Goal: Task Accomplishment & Management: Complete application form

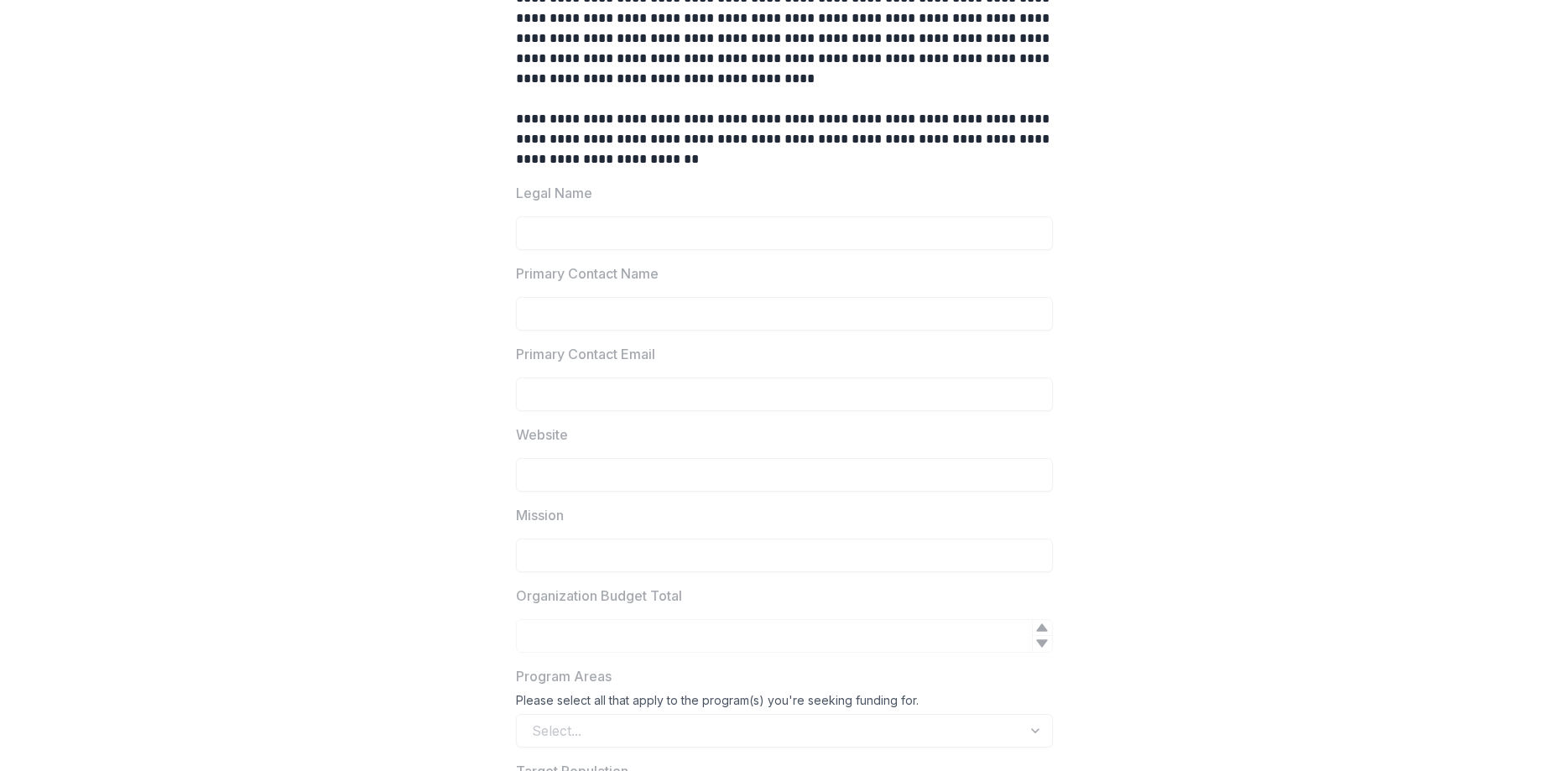
scroll to position [873, 0]
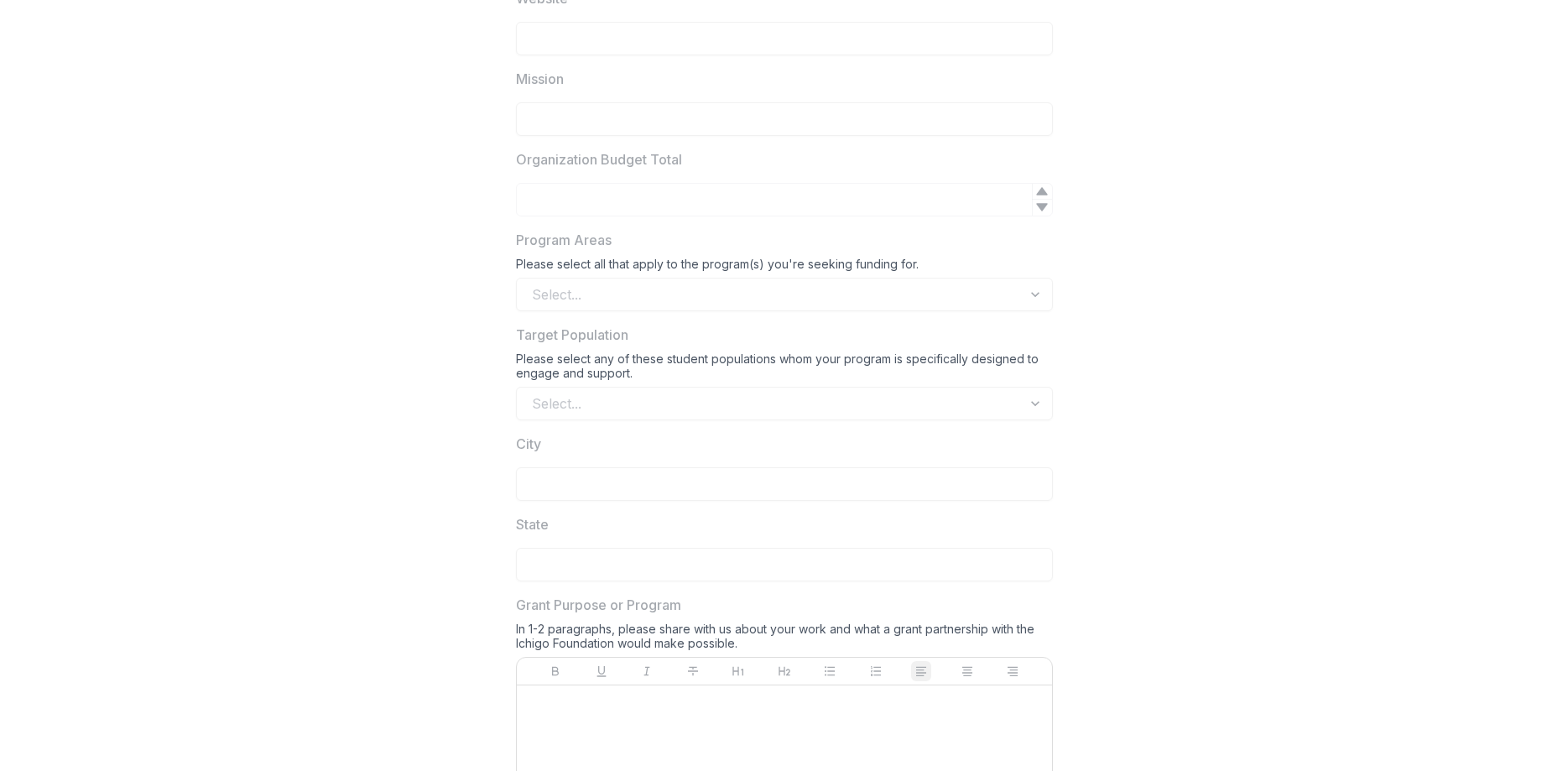
click at [1266, 228] on div "**********" at bounding box center [784, 333] width 1554 height 2085
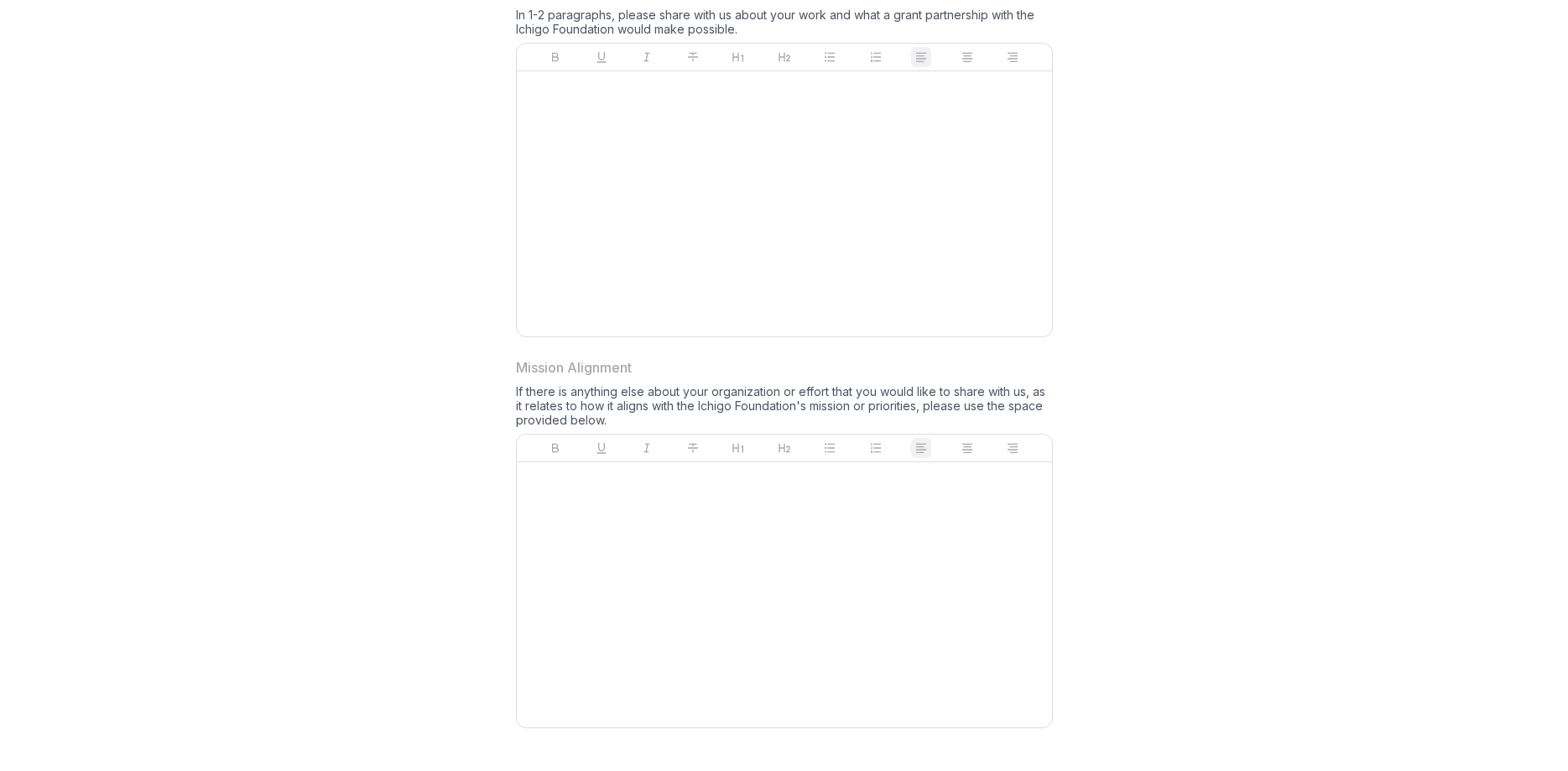
scroll to position [1491, 0]
drag, startPoint x: 515, startPoint y: 187, endPoint x: 871, endPoint y: 509, distance: 480.0
copy div
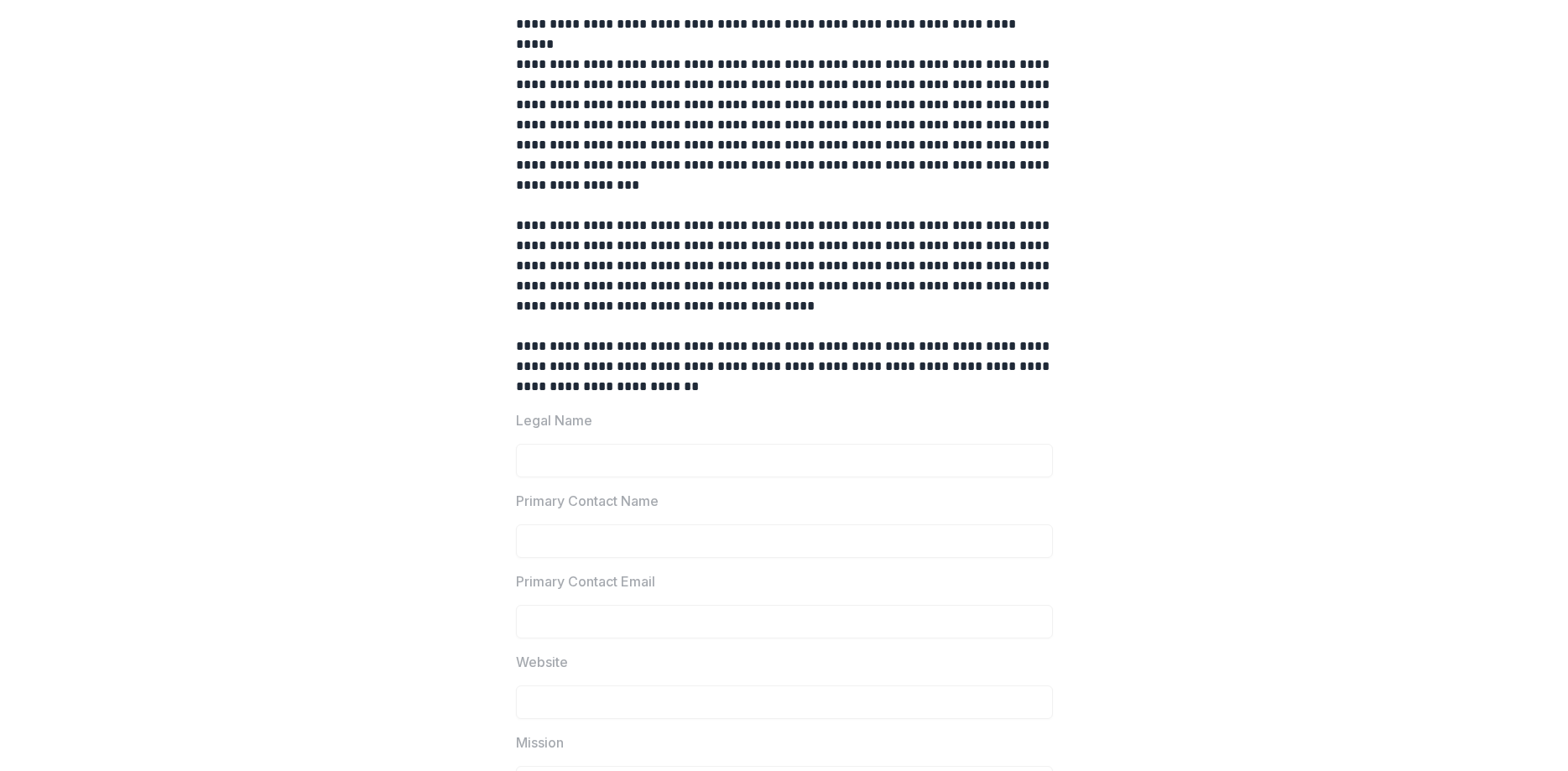
scroll to position [182, 0]
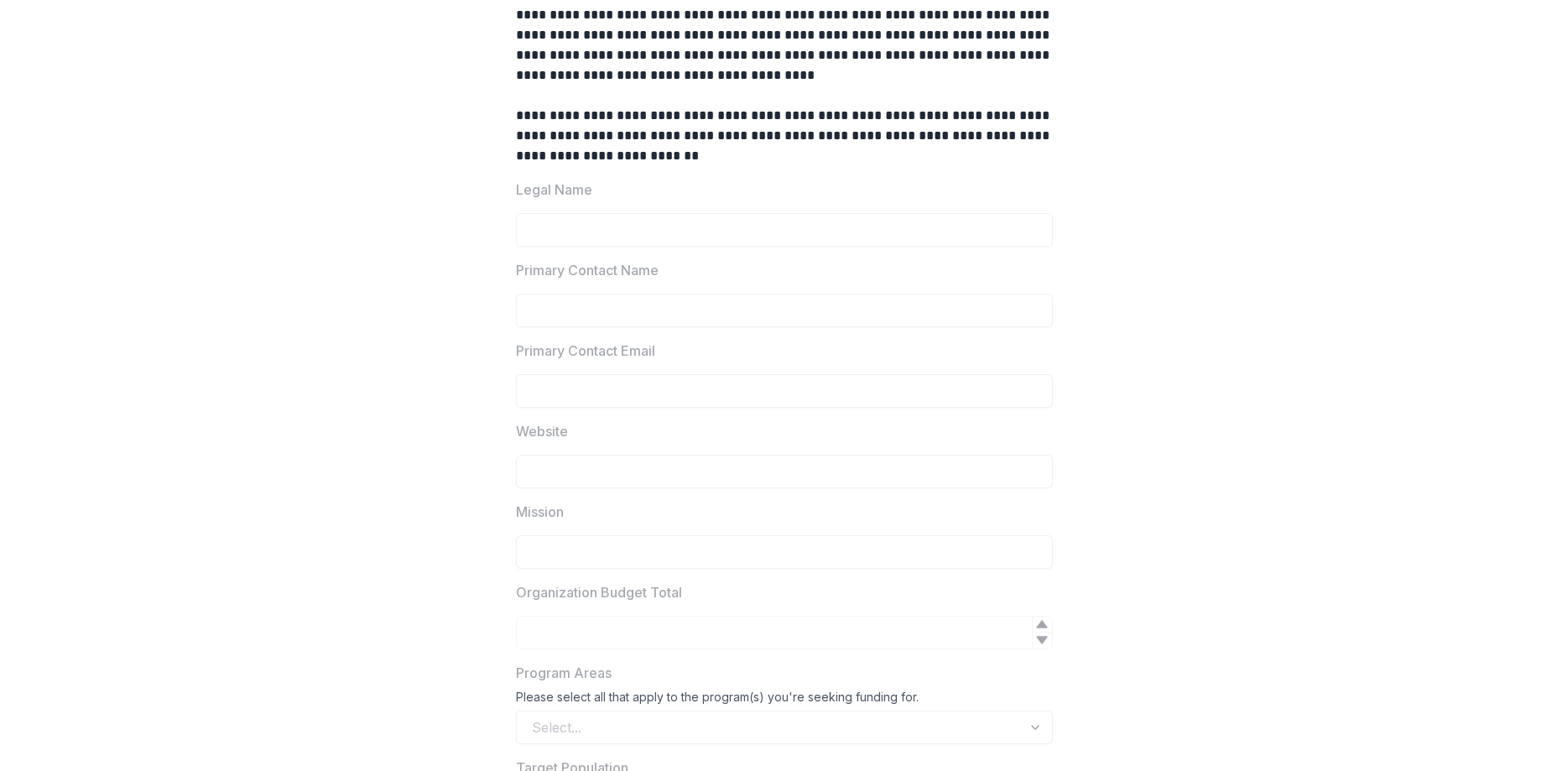
scroll to position [437, 0]
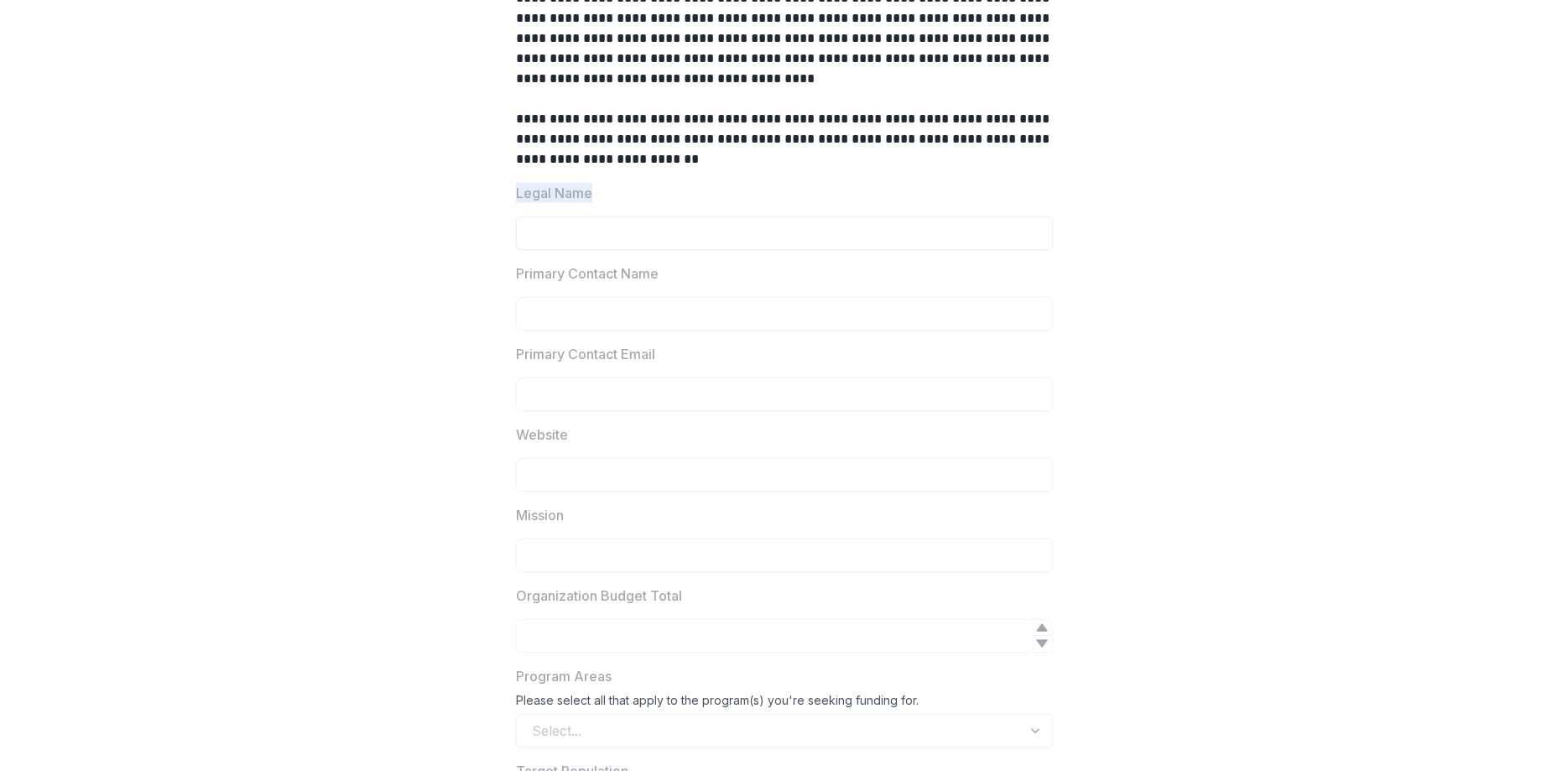
click at [606, 223] on div "**********" at bounding box center [784, 769] width 564 height 2085
copy p "Legal Name"
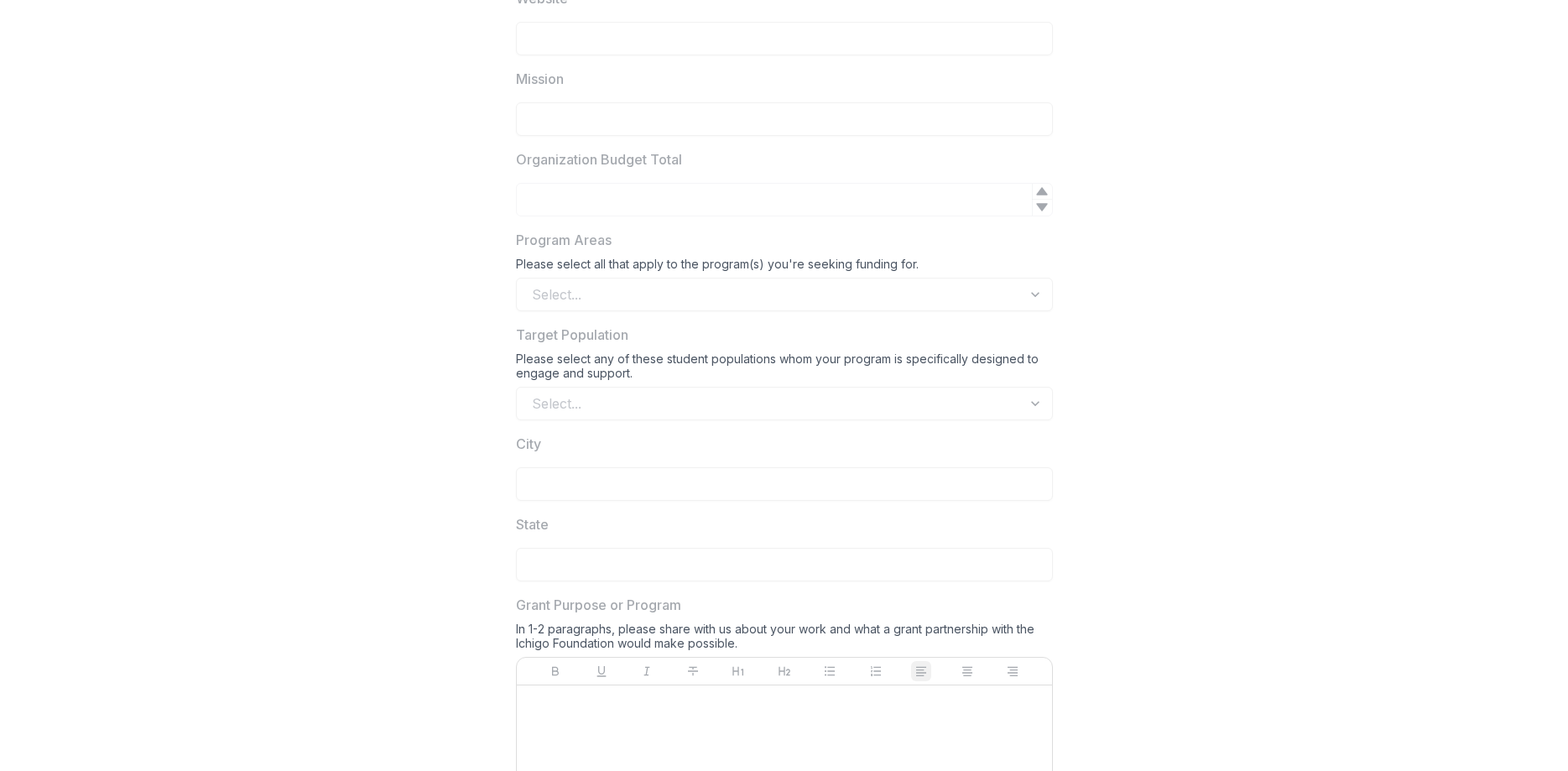
click at [463, 422] on div "**********" at bounding box center [784, 333] width 1554 height 2085
drag, startPoint x: 518, startPoint y: 244, endPoint x: 921, endPoint y: 269, distance: 403.8
click at [921, 269] on div "Program Areas Please select all that apply to the program(s) you're seeking fun…" at bounding box center [784, 270] width 537 height 82
copy div "Program Areas Please select all that apply to the program(s) you're seeking fun…"
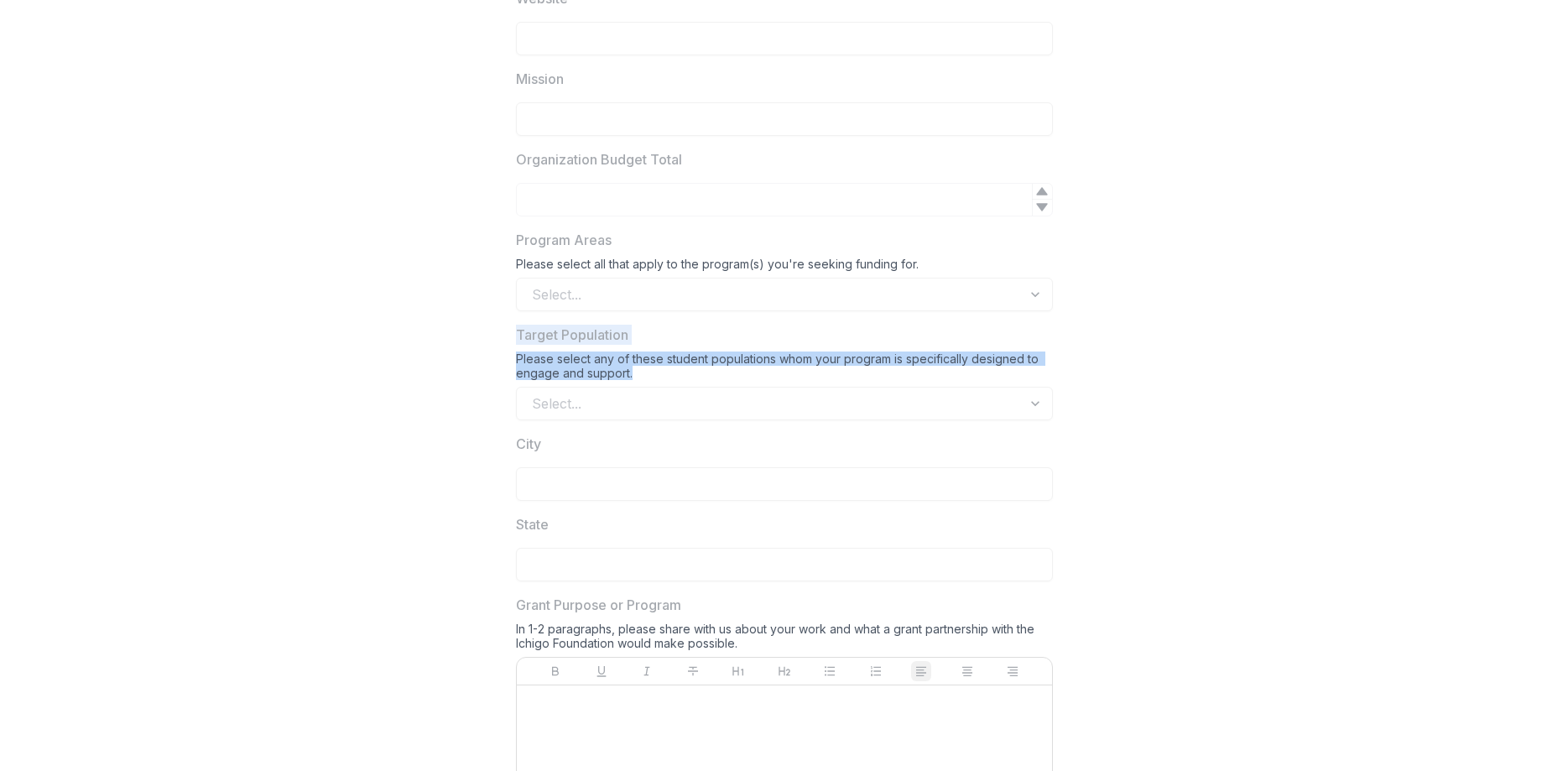
drag, startPoint x: 636, startPoint y: 374, endPoint x: 511, endPoint y: 337, distance: 130.4
click at [511, 337] on div "**********" at bounding box center [784, 333] width 564 height 2085
copy div "Target Population Please select any of these student populations whom your prog…"
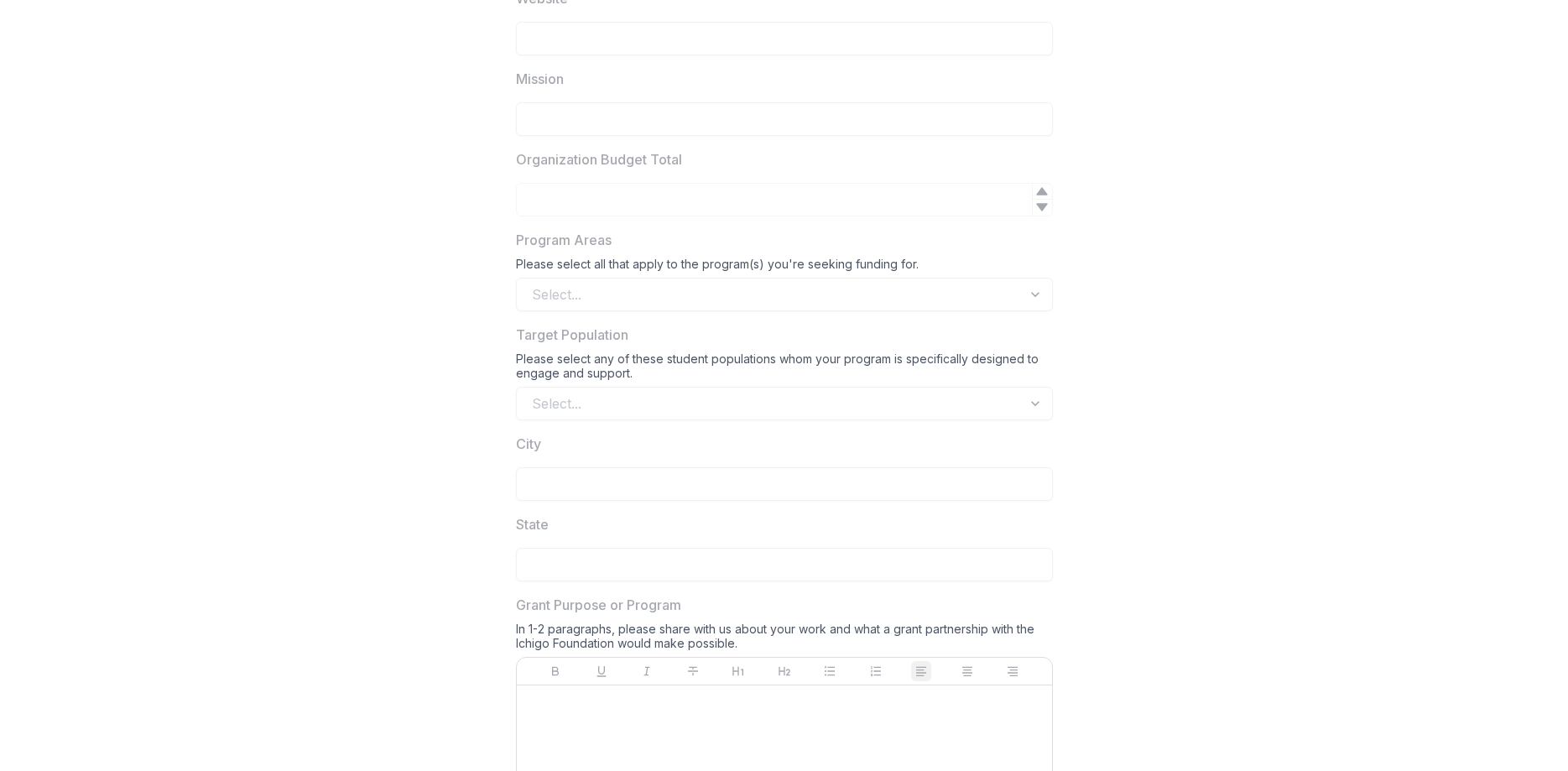
click at [1022, 403] on div "Select..." at bounding box center [784, 403] width 537 height 34
click at [1031, 402] on div "Select..." at bounding box center [784, 403] width 537 height 34
click at [1148, 150] on div "**********" at bounding box center [784, 333] width 1554 height 2085
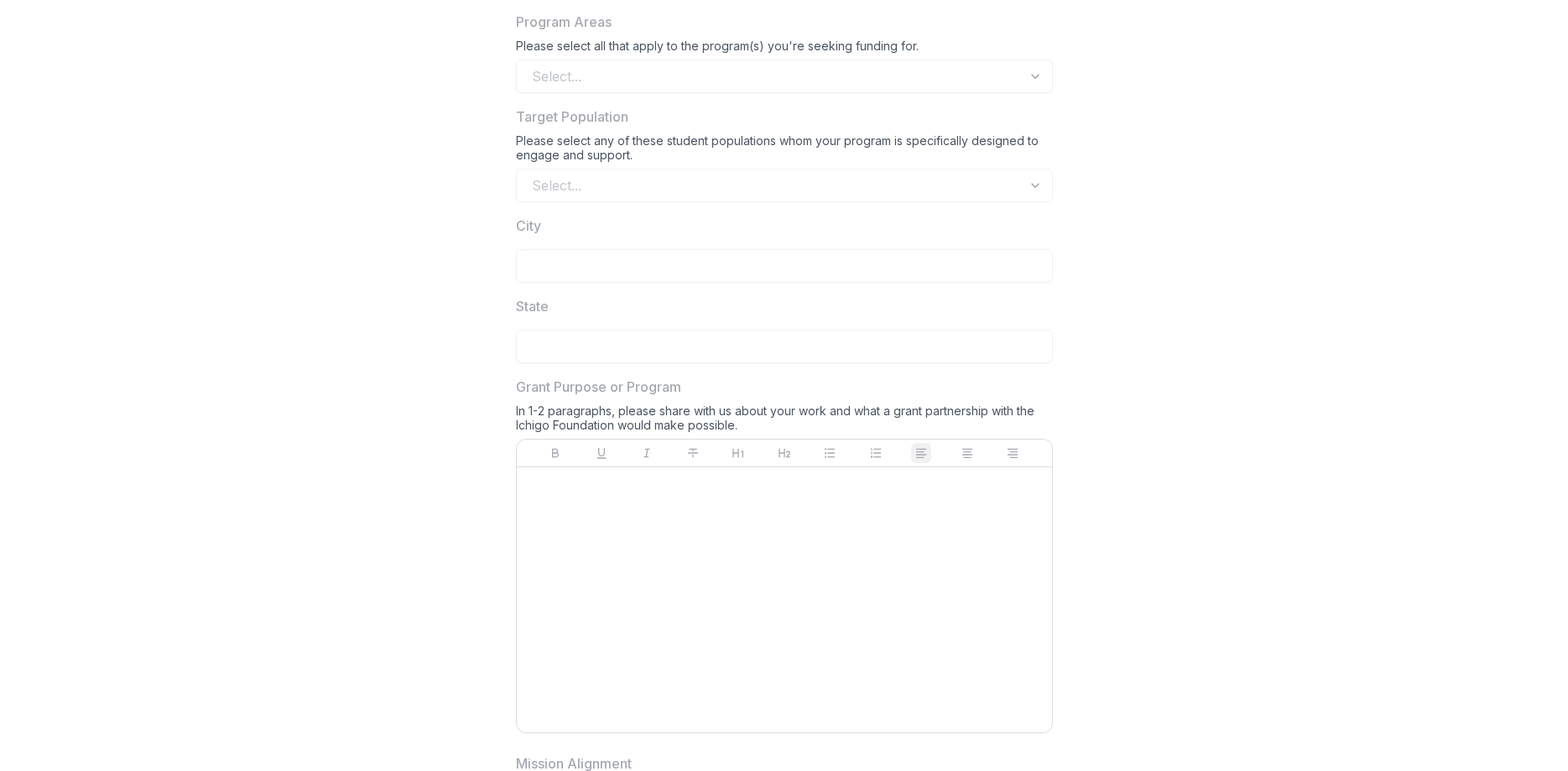
scroll to position [1309, 0]
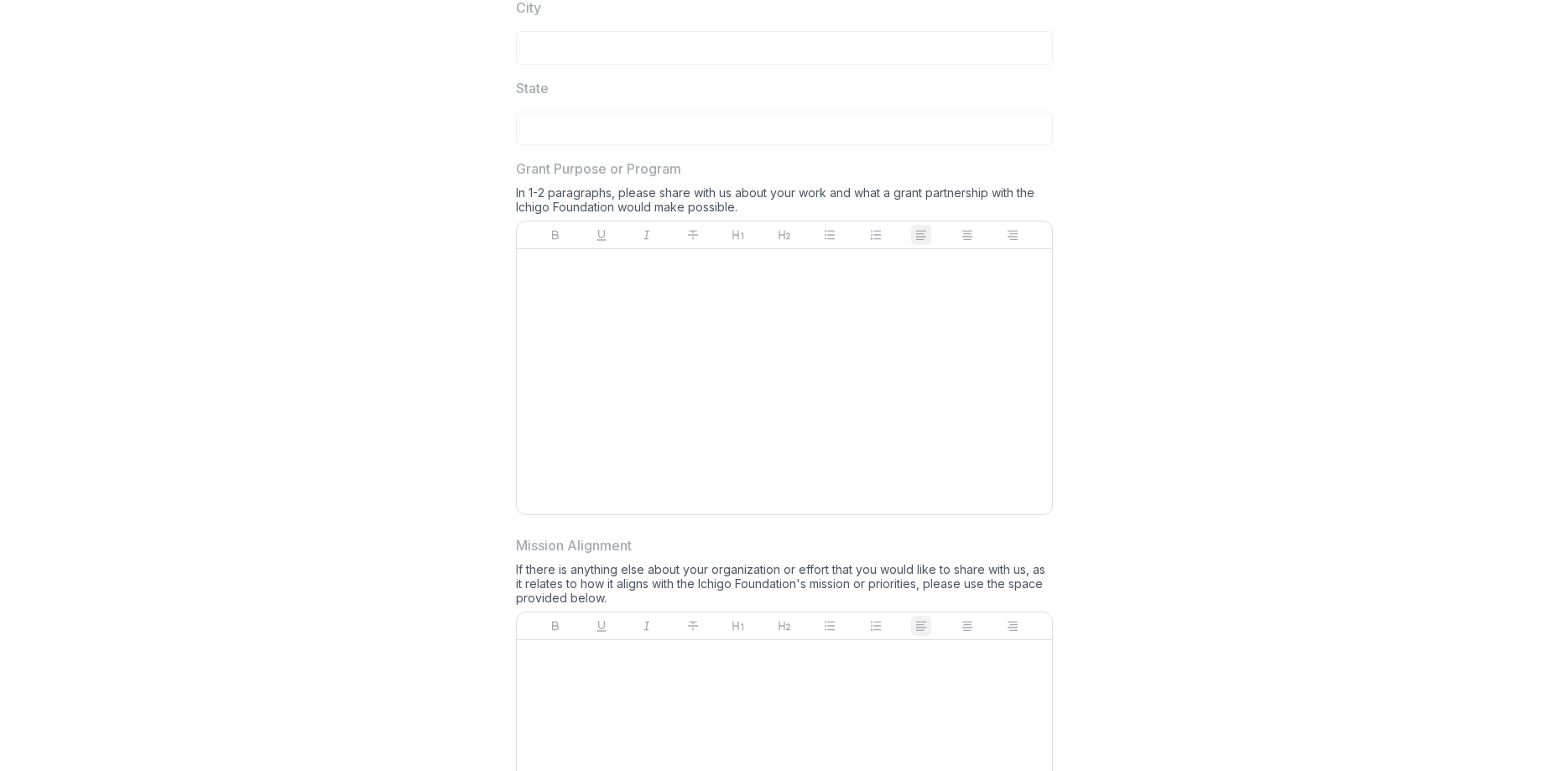
drag, startPoint x: 757, startPoint y: 202, endPoint x: 506, endPoint y: 170, distance: 253.0
copy div "Grant Purpose or Program In 1-2 paragraphs, please share with us about your wor…"
drag, startPoint x: 614, startPoint y: 600, endPoint x: 508, endPoint y: 555, distance: 115.2
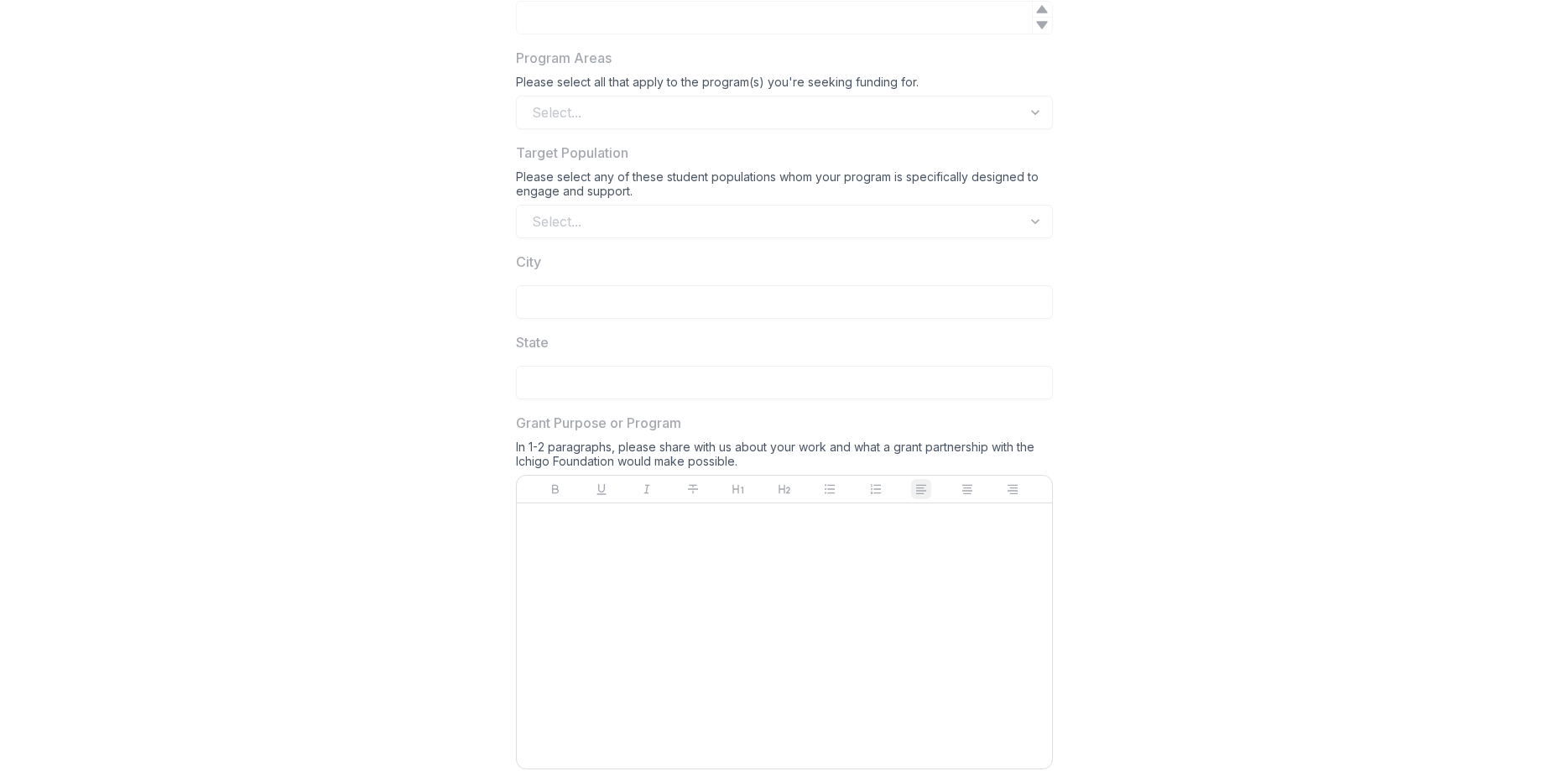
scroll to position [1491, 0]
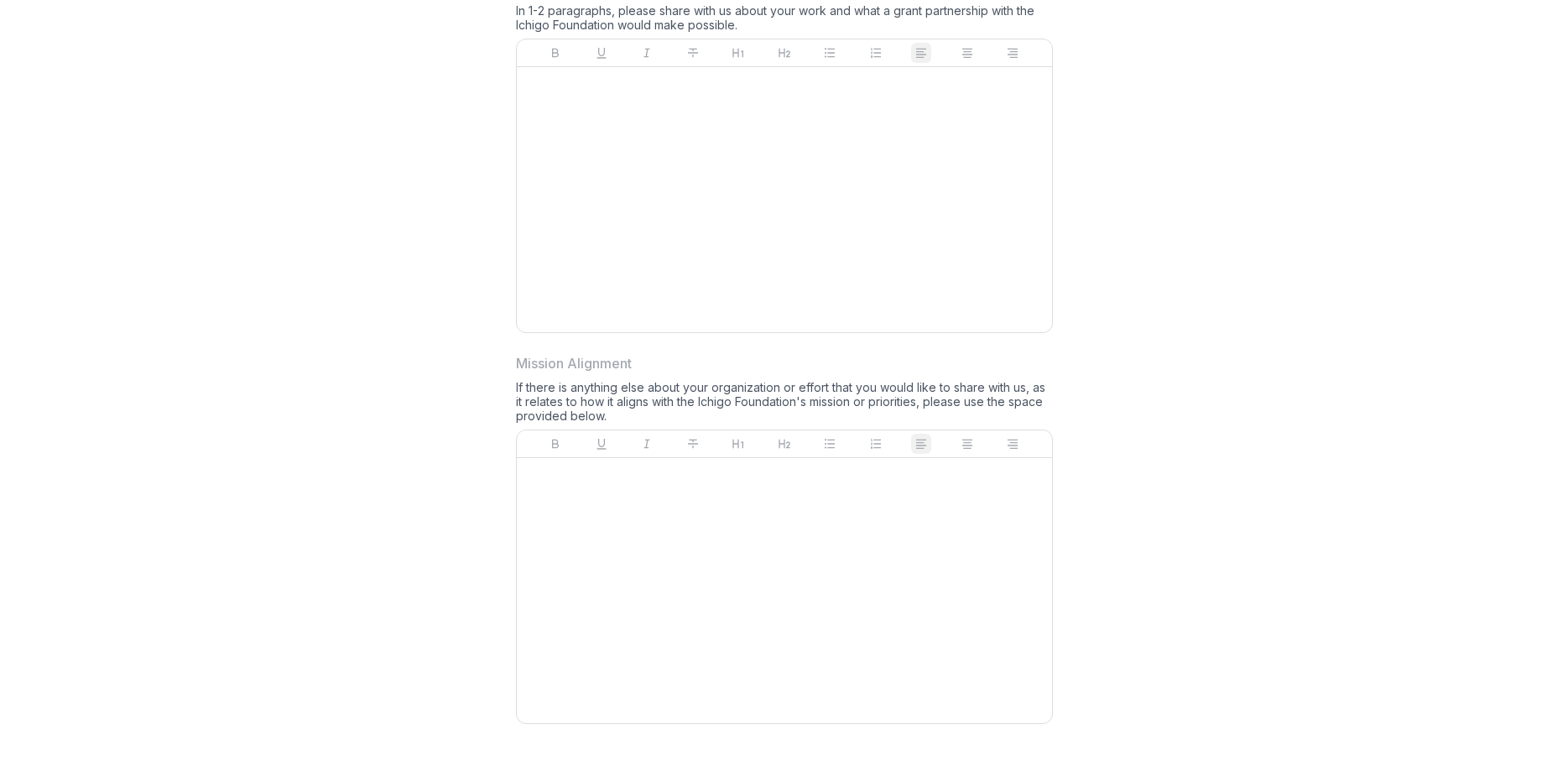
drag, startPoint x: 626, startPoint y: 416, endPoint x: 508, endPoint y: 364, distance: 128.9
copy div "Mission Alignment If there is anything else about your organization or effort t…"
